Goal: Information Seeking & Learning: Learn about a topic

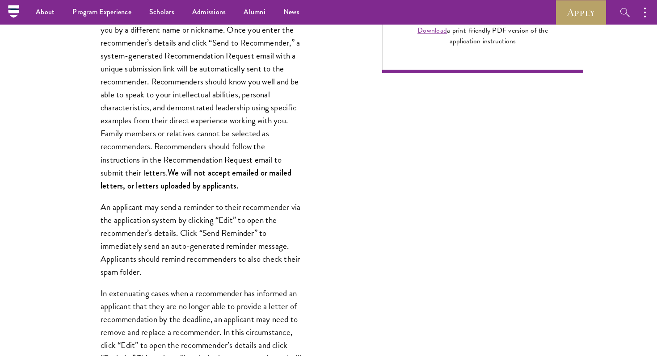
scroll to position [728, 0]
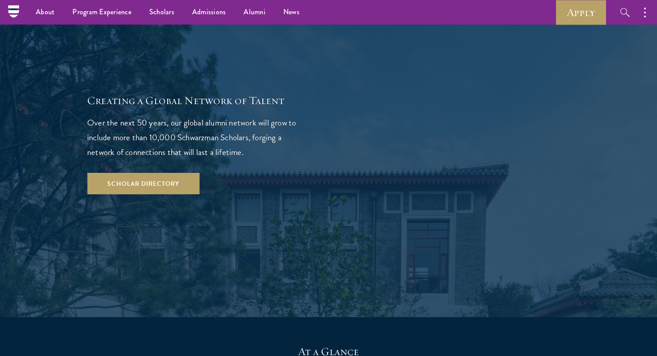
scroll to position [1293, 0]
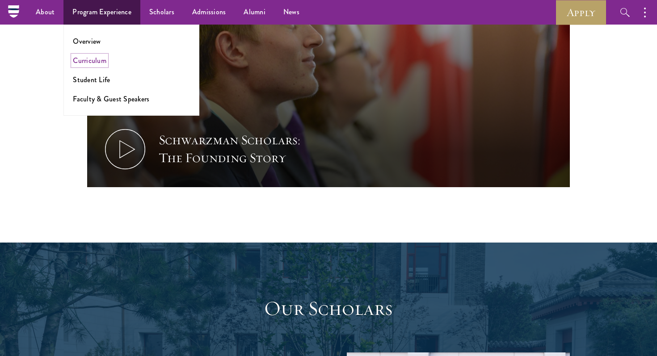
click at [92, 59] on link "Curriculum" at bounding box center [90, 60] width 34 height 10
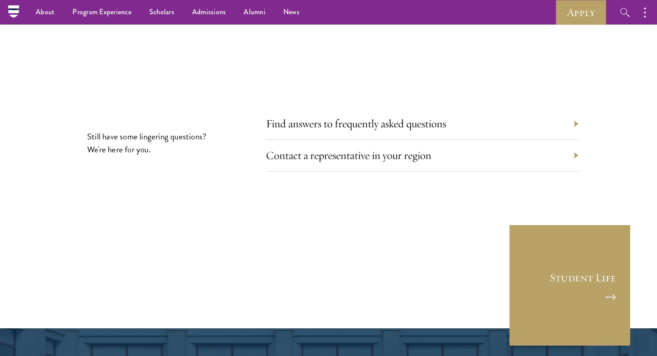
scroll to position [4935, 0]
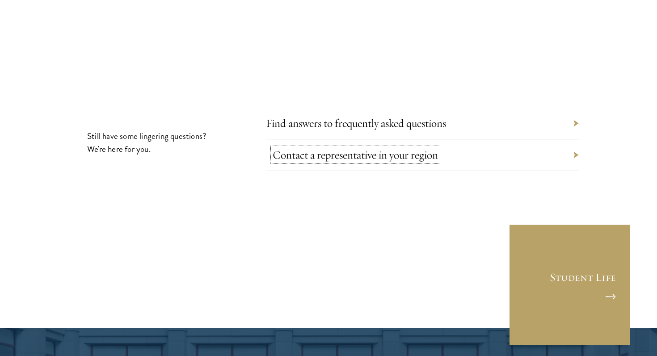
click at [377, 148] on link "Contact a representative in your region" at bounding box center [355, 155] width 165 height 14
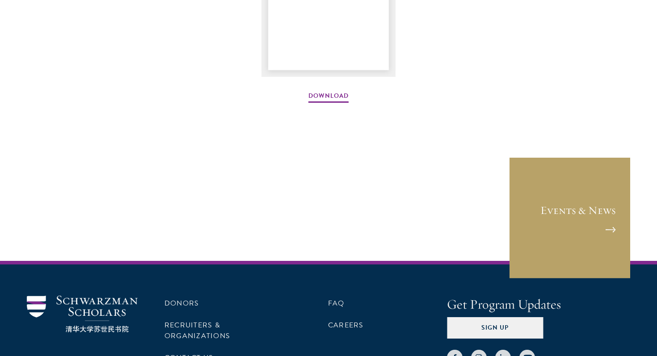
scroll to position [1352, 0]
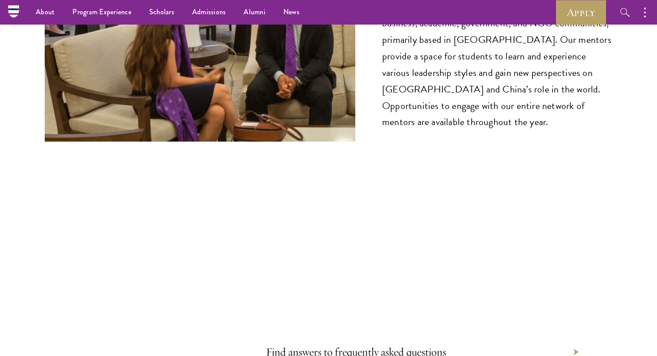
scroll to position [4420, 0]
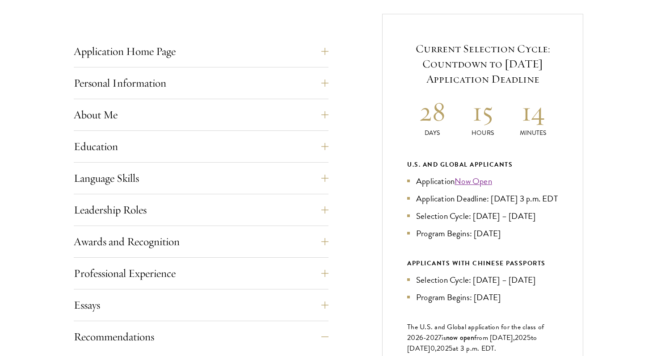
scroll to position [349, 0]
